Goal: Transaction & Acquisition: Subscribe to service/newsletter

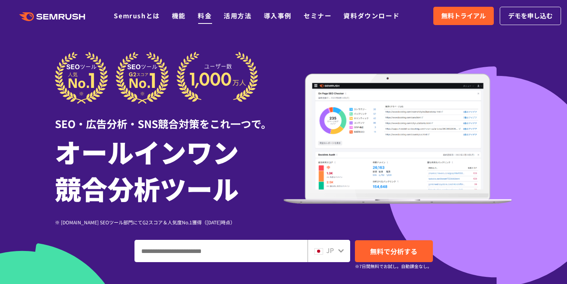
click at [207, 14] on link "料金" at bounding box center [205, 16] width 14 height 10
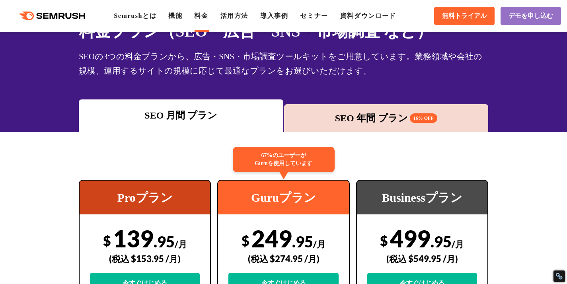
scroll to position [106, 0]
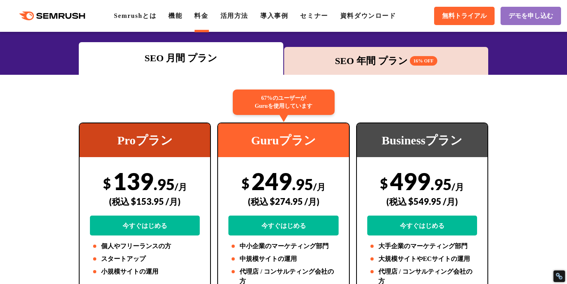
click at [365, 58] on div "SEO 年間 プラン 16% OFF" at bounding box center [386, 61] width 196 height 14
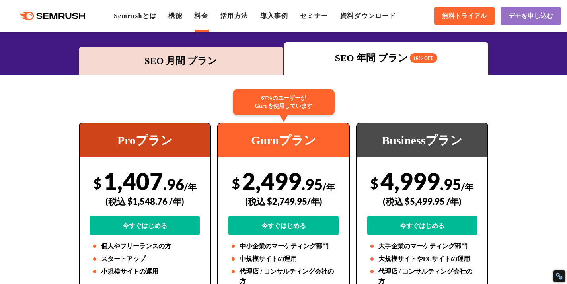
click at [182, 63] on div "SEO 月間 プラン" at bounding box center [181, 61] width 196 height 14
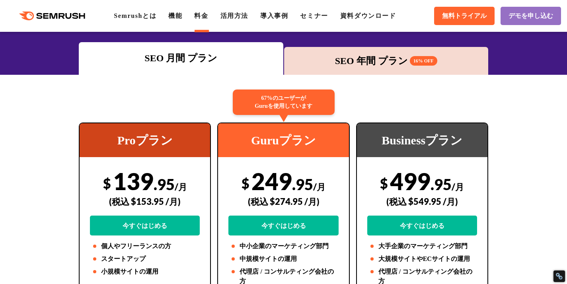
click at [69, 14] on icon ".cls {fill: #FF642D;}" at bounding box center [53, 16] width 90 height 9
